Goal: Information Seeking & Learning: Learn about a topic

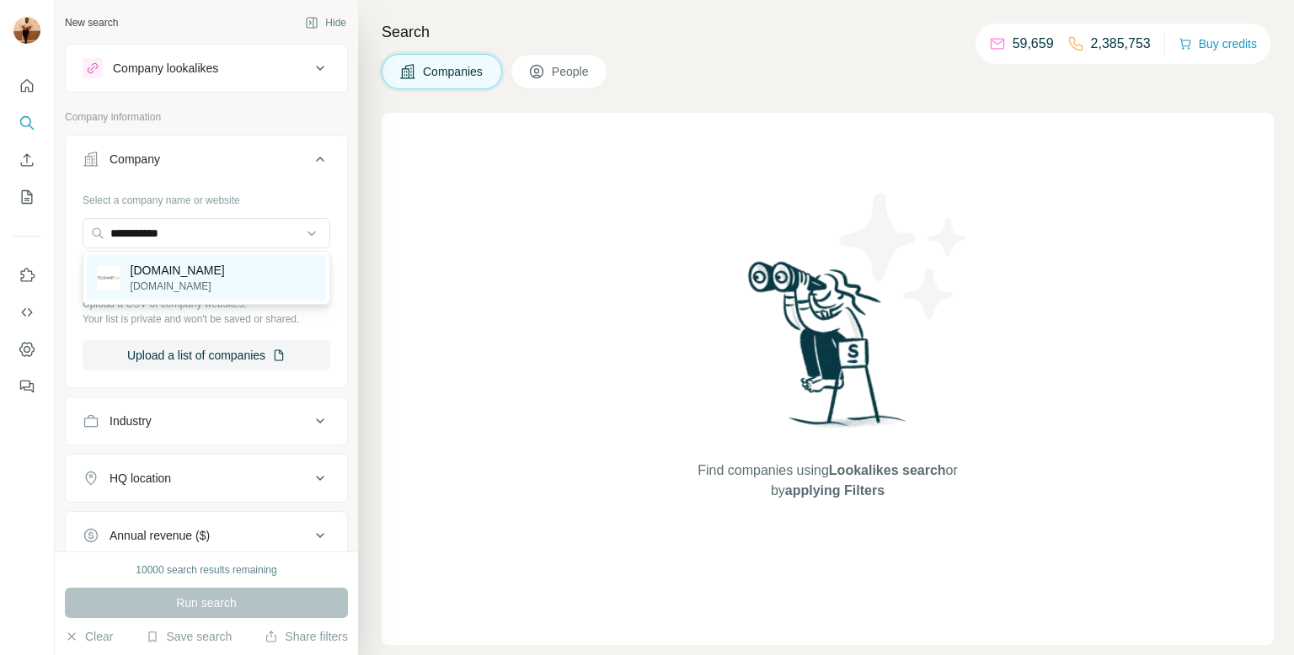
type input "**********"
click at [163, 271] on p "[DOMAIN_NAME]" at bounding box center [178, 270] width 94 height 17
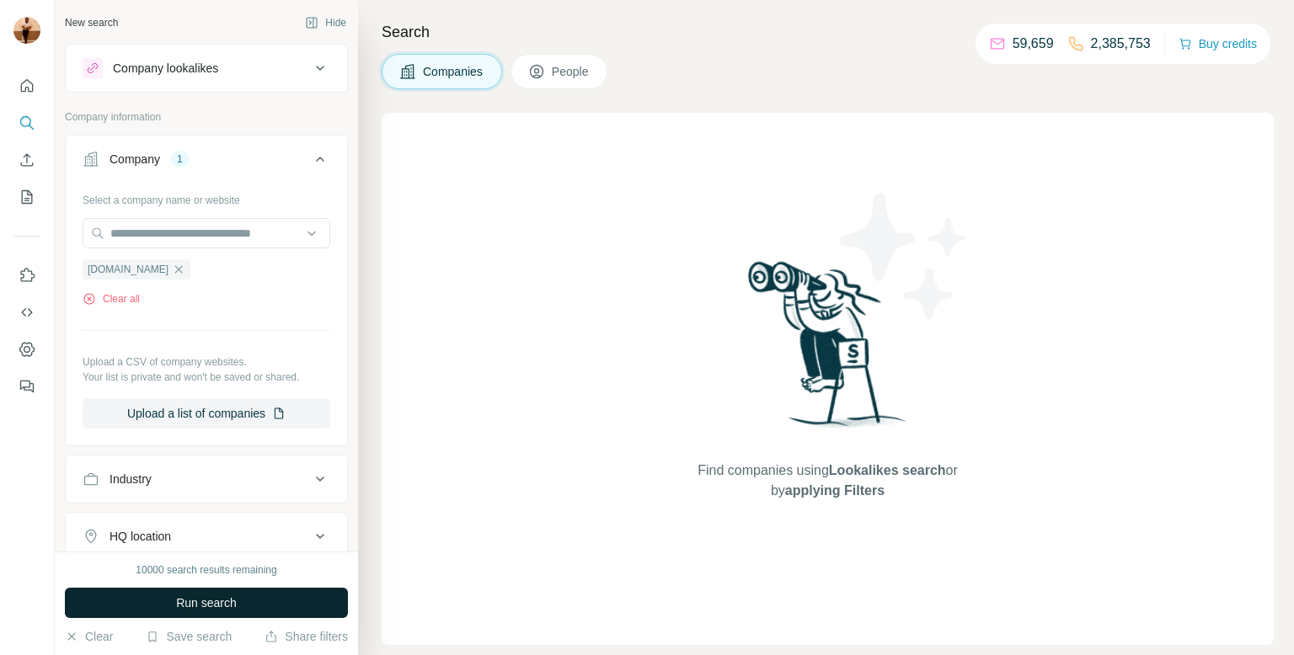
click at [176, 596] on span "Run search" at bounding box center [206, 603] width 61 height 17
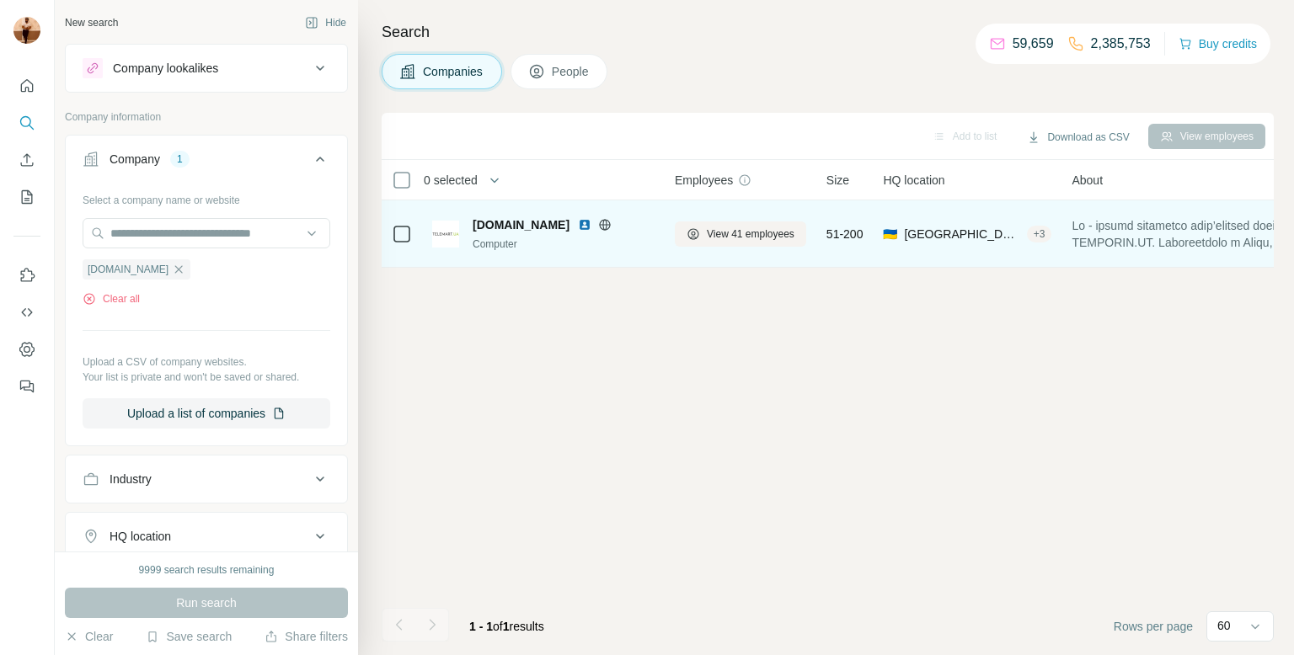
click at [700, 251] on div "View 41 employees" at bounding box center [740, 234] width 131 height 46
click at [710, 232] on span "View 41 employees" at bounding box center [751, 234] width 88 height 15
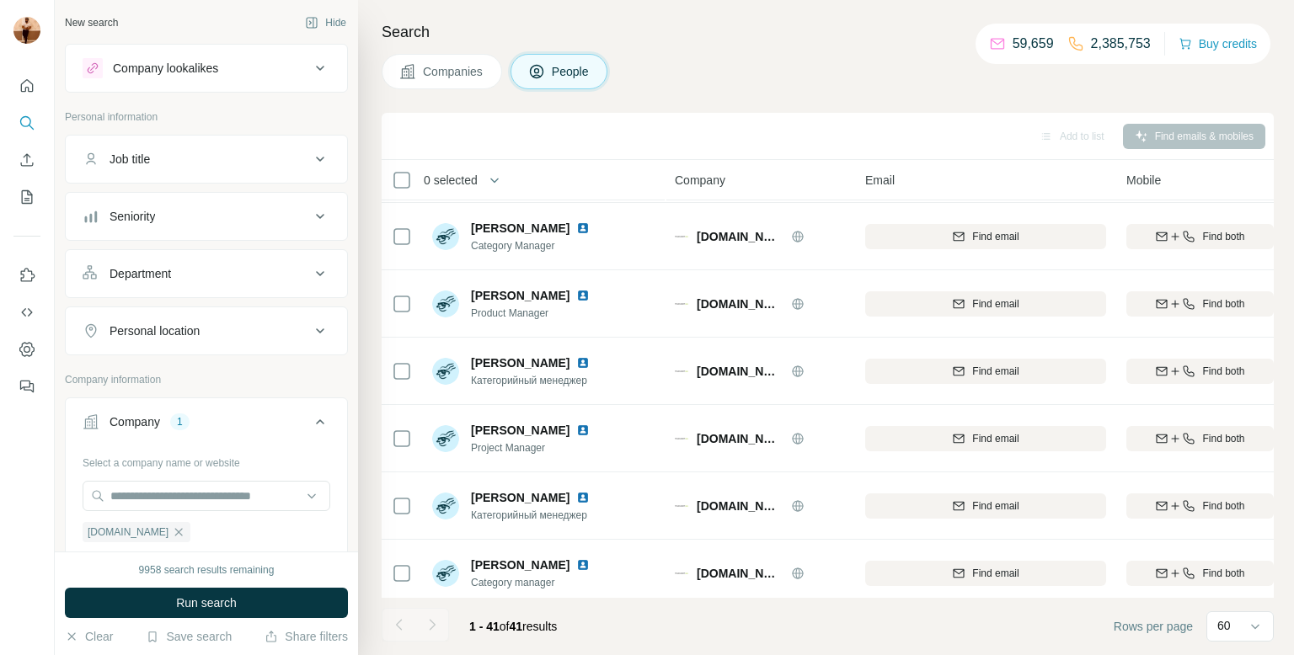
scroll to position [605, 0]
click at [567, 322] on div "[PERSON_NAME] Product Manager" at bounding box center [544, 303] width 224 height 46
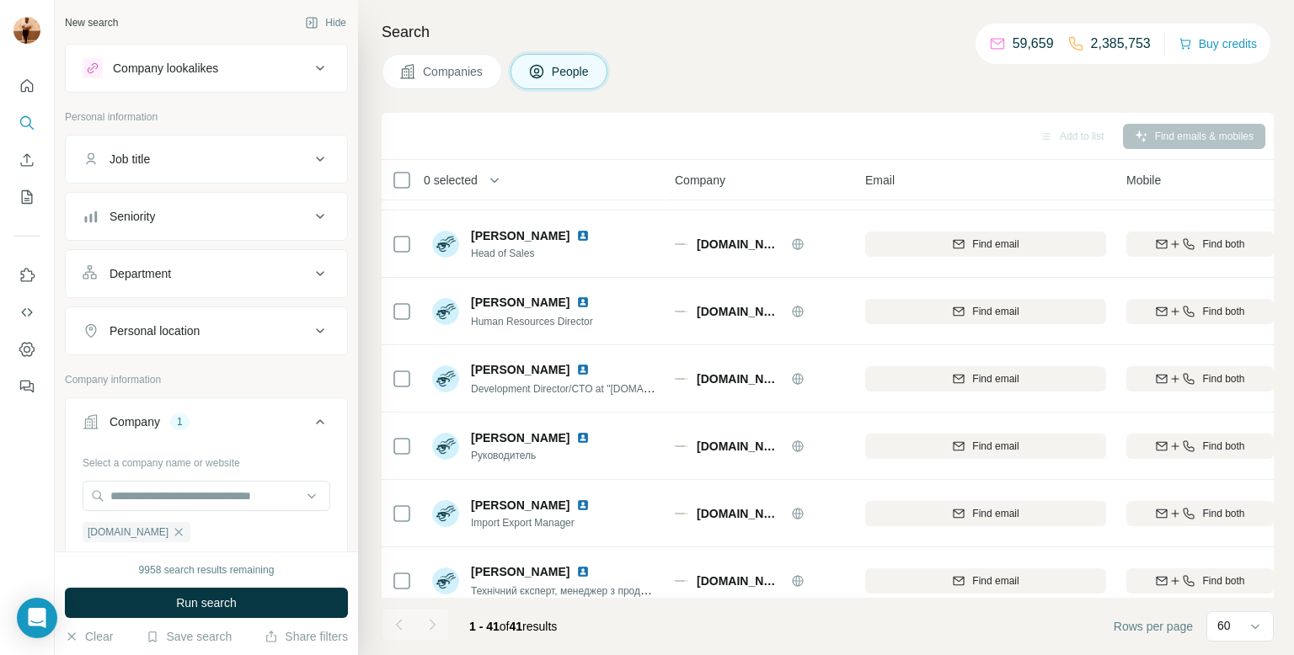
scroll to position [0, 0]
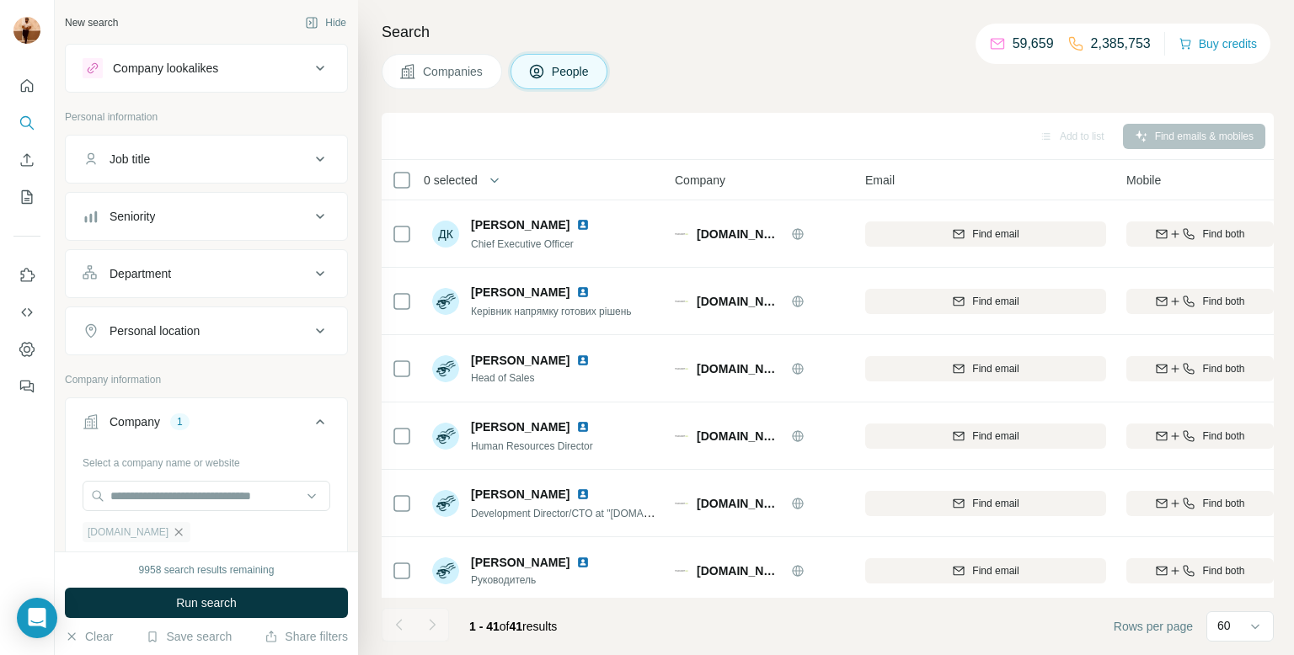
click at [172, 535] on icon "button" at bounding box center [178, 532] width 13 height 13
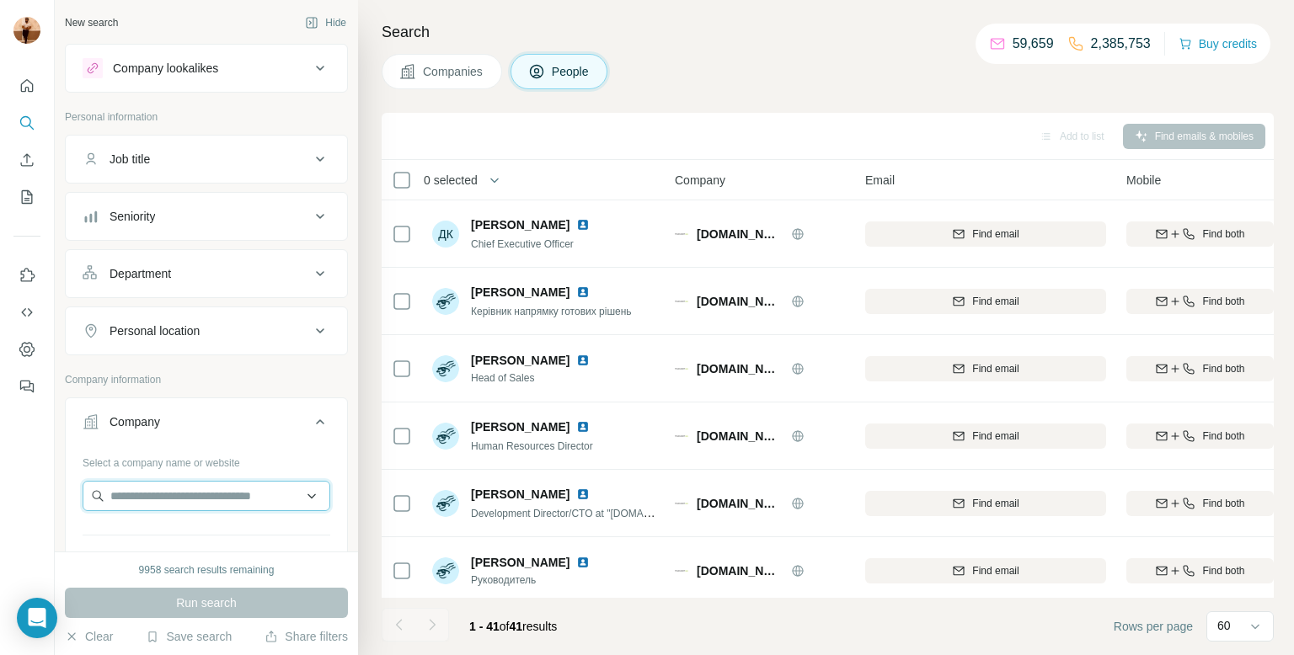
click at [165, 499] on input "text" at bounding box center [207, 496] width 248 height 30
paste input "**********"
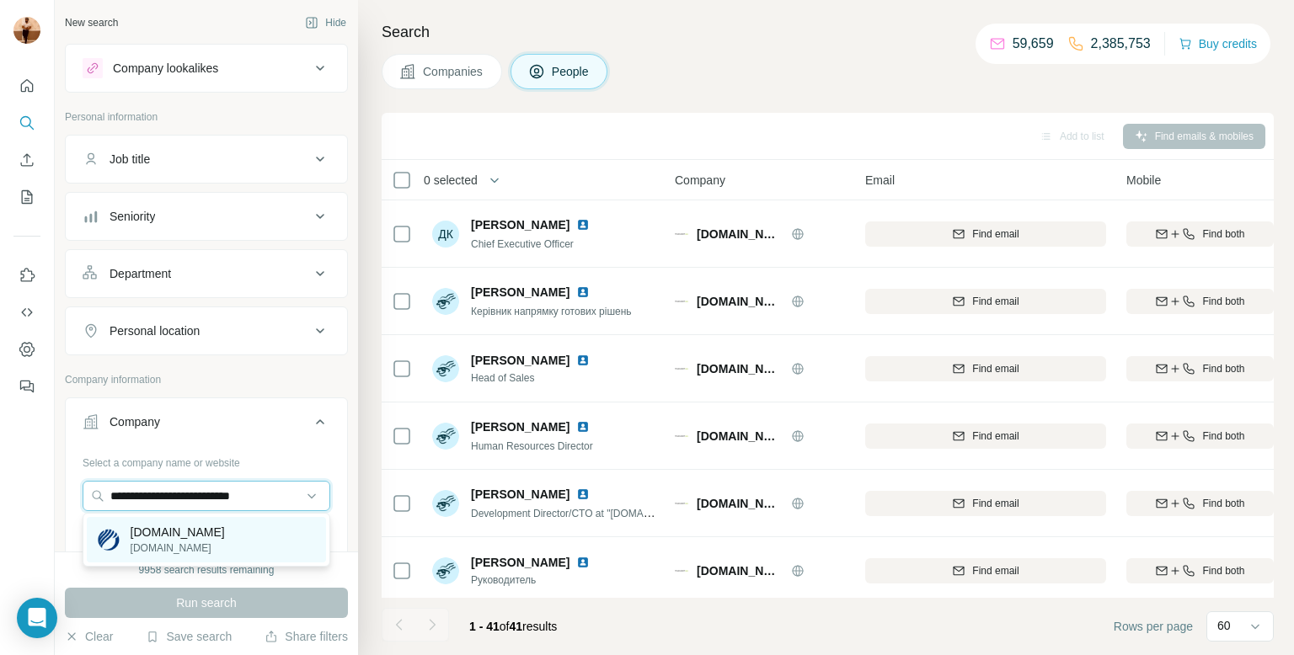
type input "**********"
click at [117, 549] on img at bounding box center [109, 540] width 24 height 24
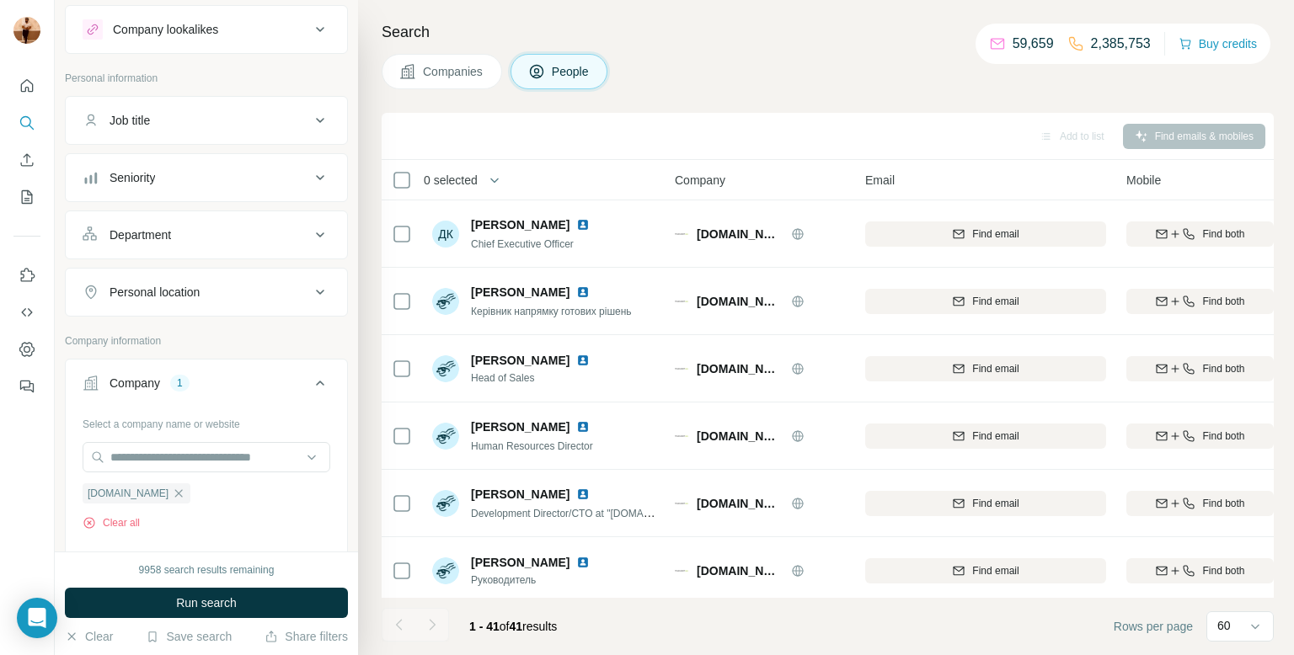
scroll to position [52, 0]
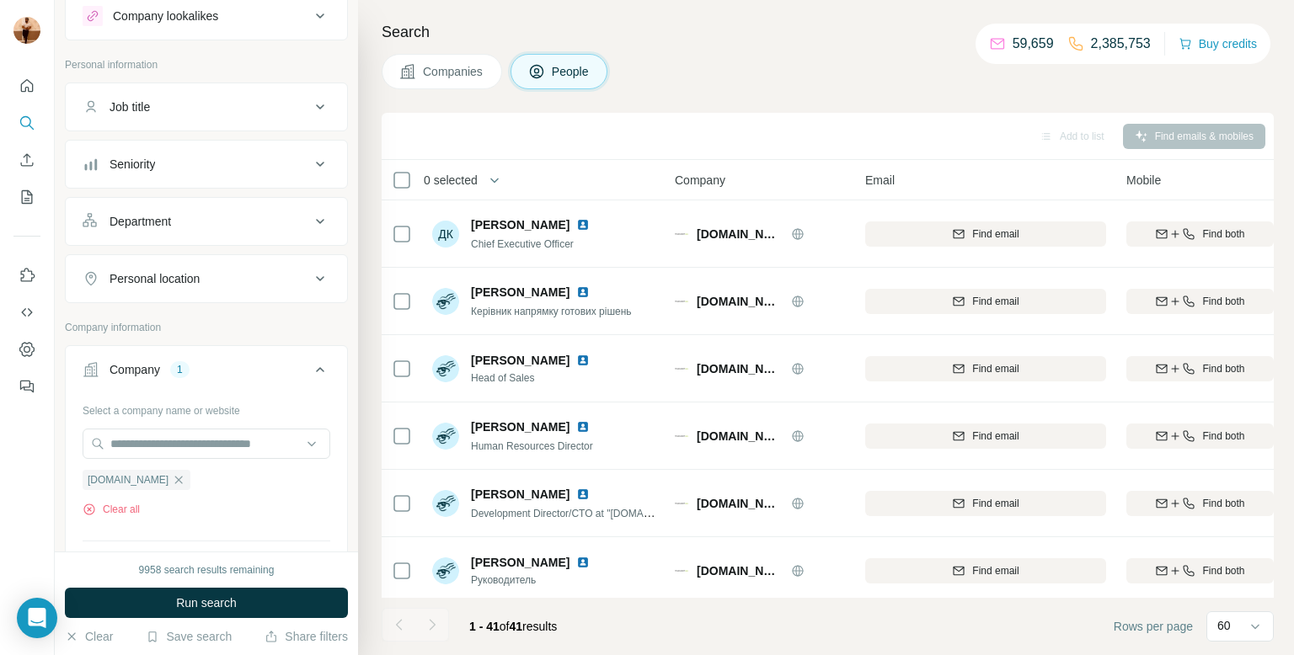
click at [451, 85] on button "Companies" at bounding box center [442, 71] width 120 height 35
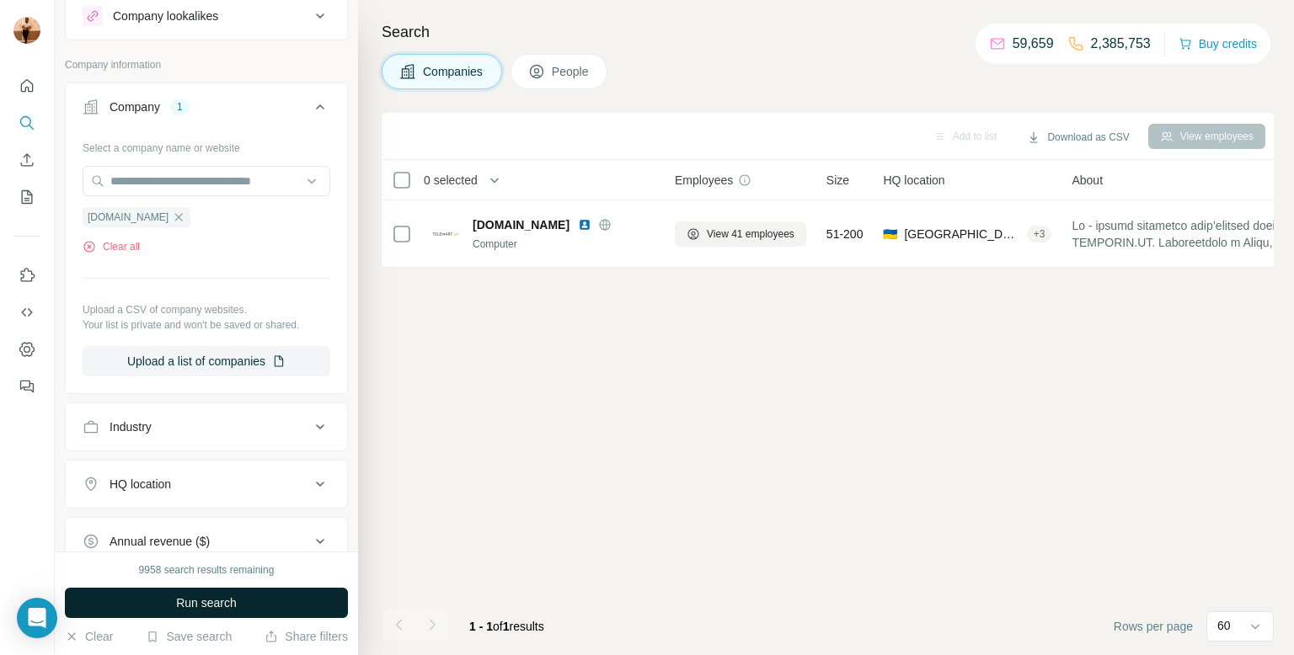
click at [184, 592] on button "Run search" at bounding box center [206, 603] width 283 height 30
